Goal: Find specific page/section: Find specific page/section

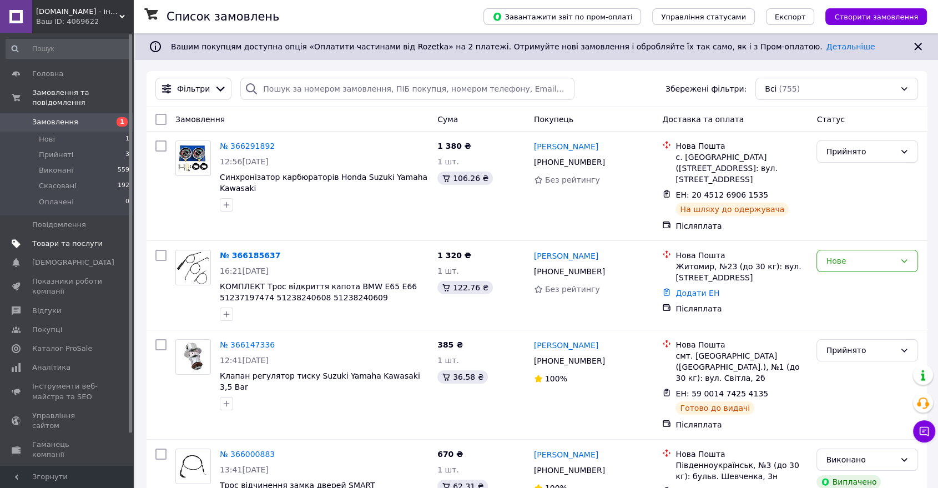
click at [61, 239] on span "Товари та послуги" at bounding box center [67, 244] width 70 height 10
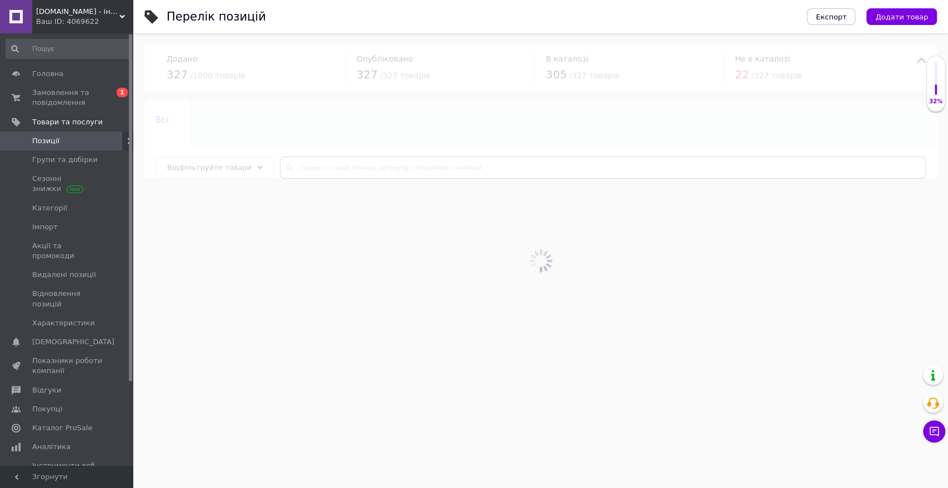
click at [308, 162] on input "text" at bounding box center [603, 168] width 646 height 22
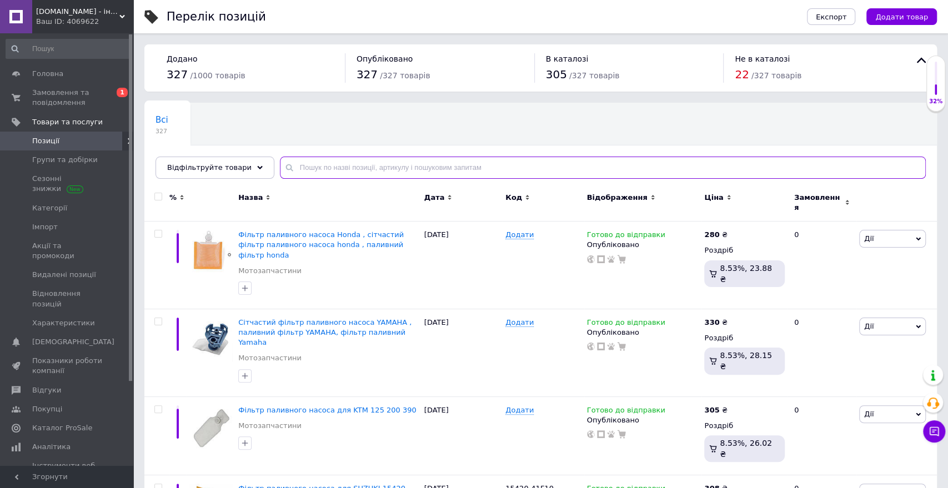
click at [310, 169] on input "text" at bounding box center [603, 168] width 646 height 22
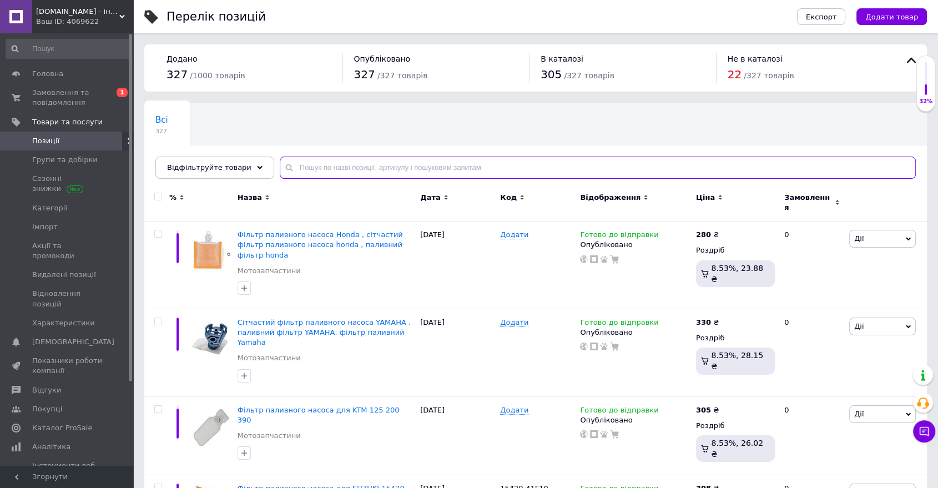
click at [310, 169] on input "text" at bounding box center [598, 168] width 636 height 22
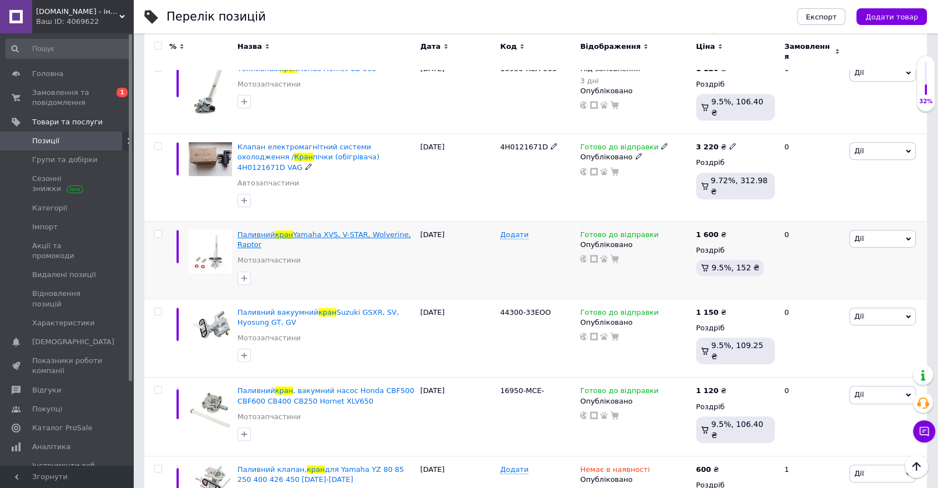
scroll to position [573, 0]
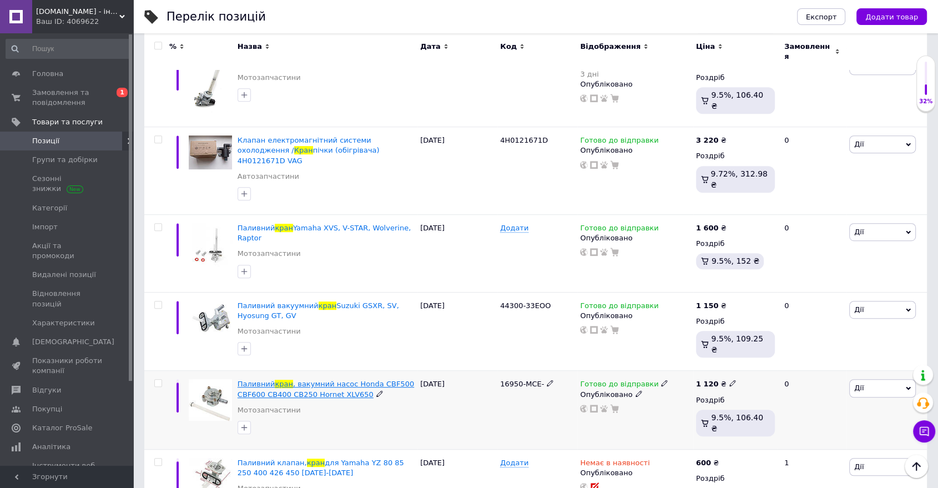
type input "кран"
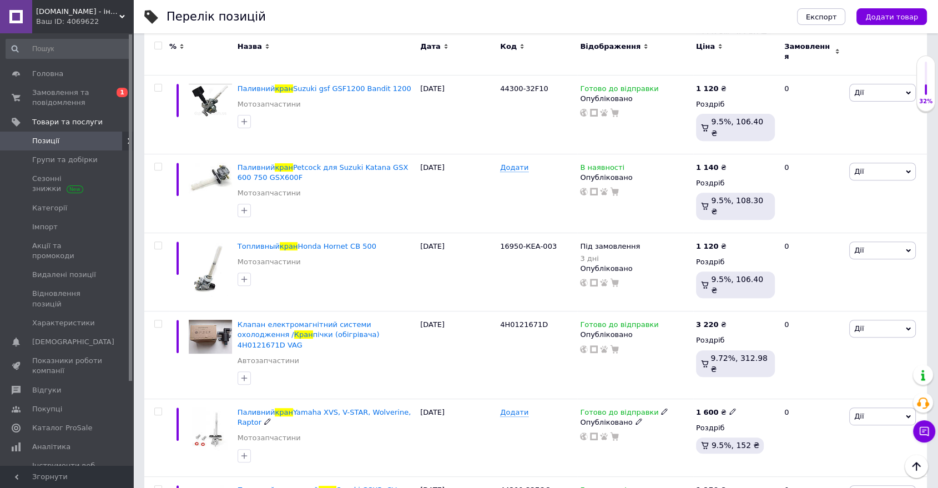
scroll to position [388, 0]
click at [64, 75] on span "Головна" at bounding box center [67, 74] width 70 height 10
